Goal: Information Seeking & Learning: Learn about a topic

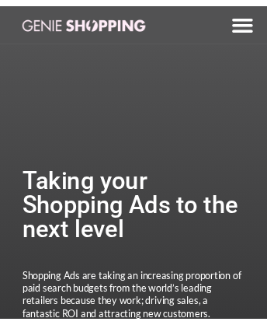
scroll to position [3459, 0]
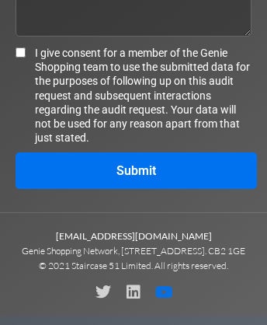
click at [167, 300] on icon at bounding box center [164, 292] width 16 height 16
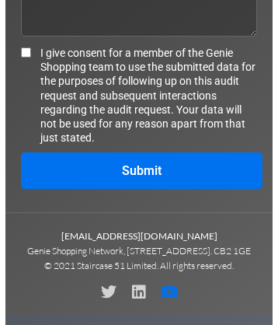
scroll to position [3476, 0]
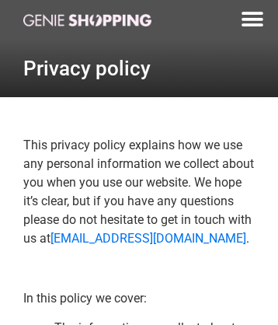
scroll to position [3157, 0]
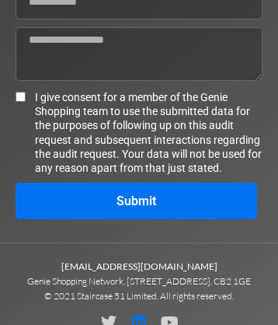
click at [139, 317] on icon at bounding box center [139, 322] width 16 height 16
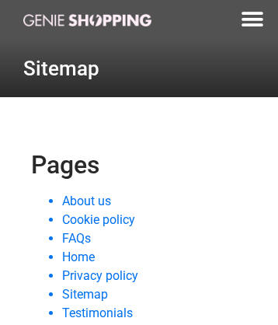
click at [76, 238] on link "FAQs" at bounding box center [76, 238] width 29 height 15
